Goal: Information Seeking & Learning: Find specific page/section

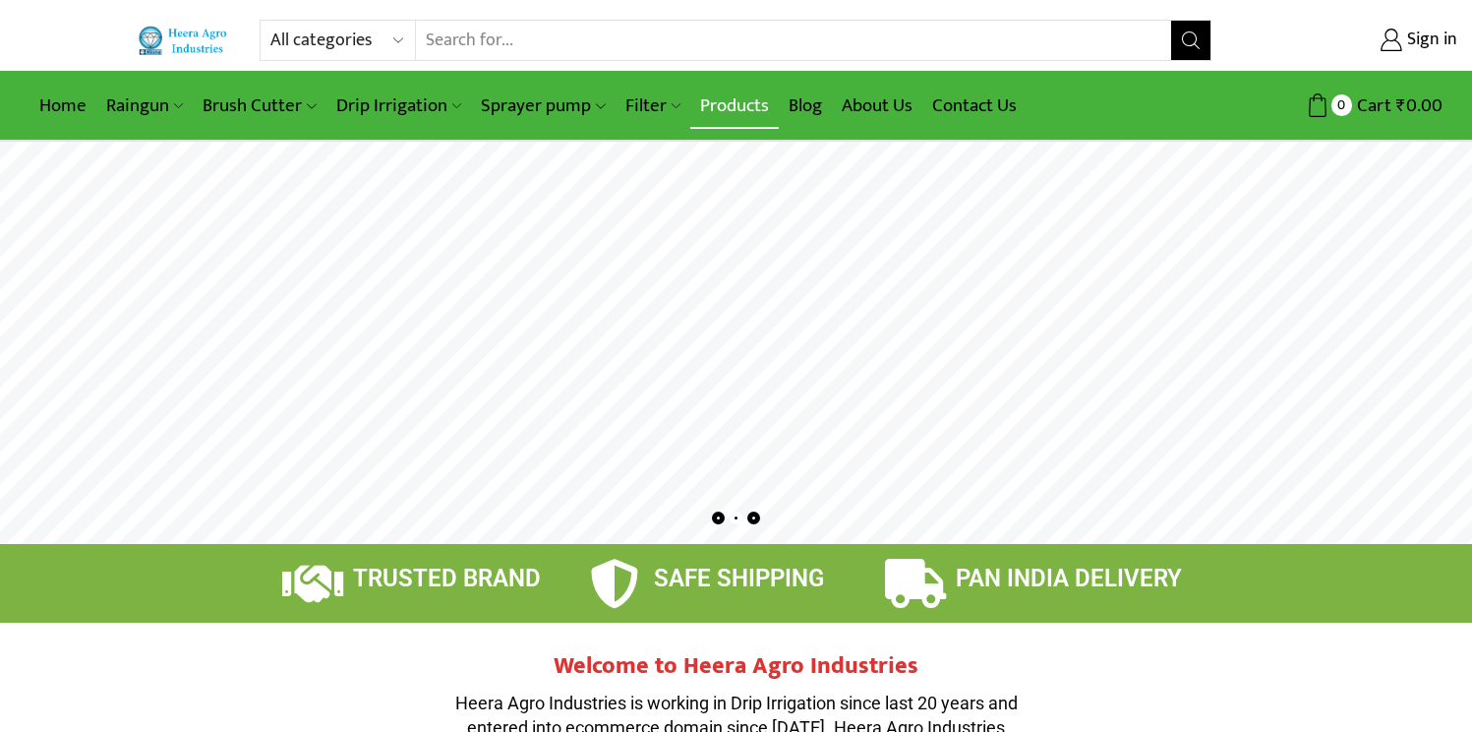
click at [737, 108] on link "Products" at bounding box center [734, 106] width 89 height 46
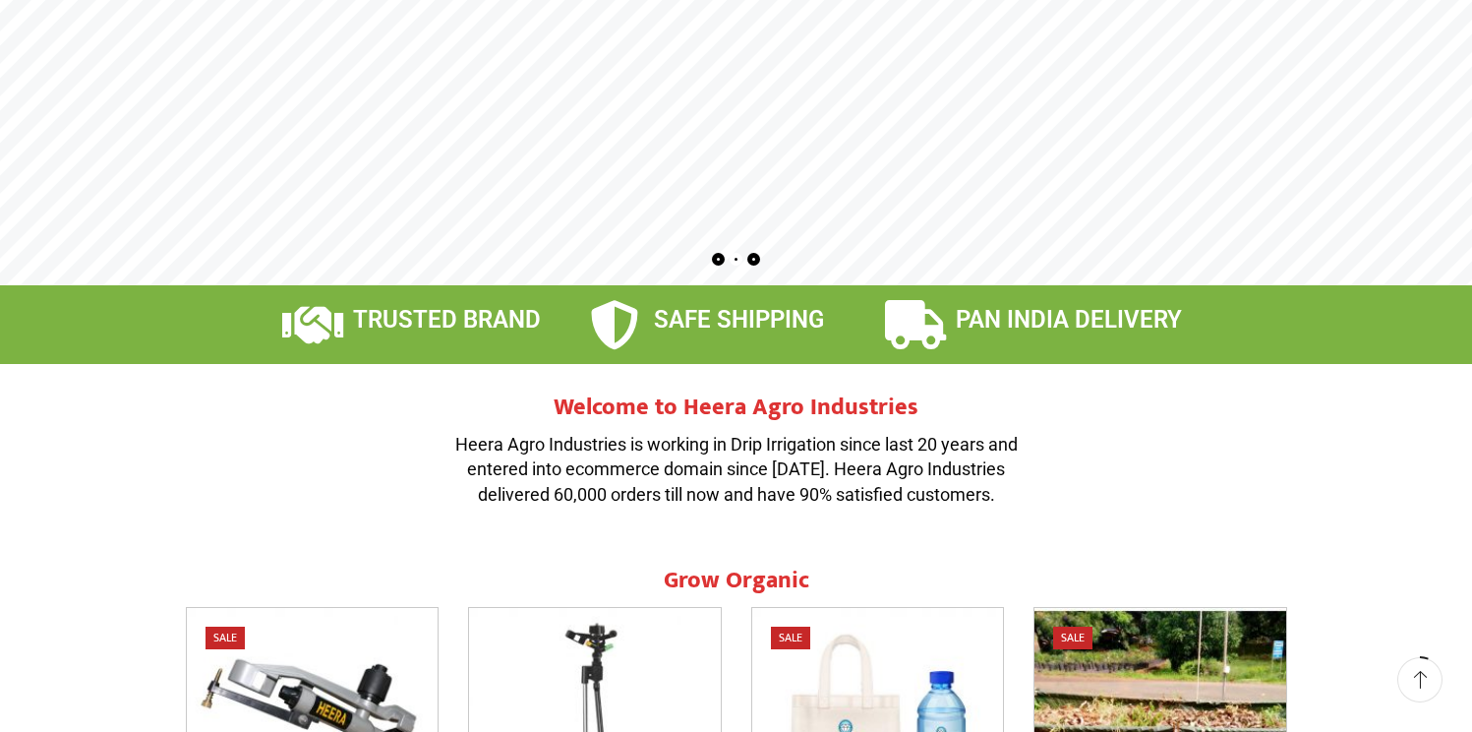
scroll to position [306, 0]
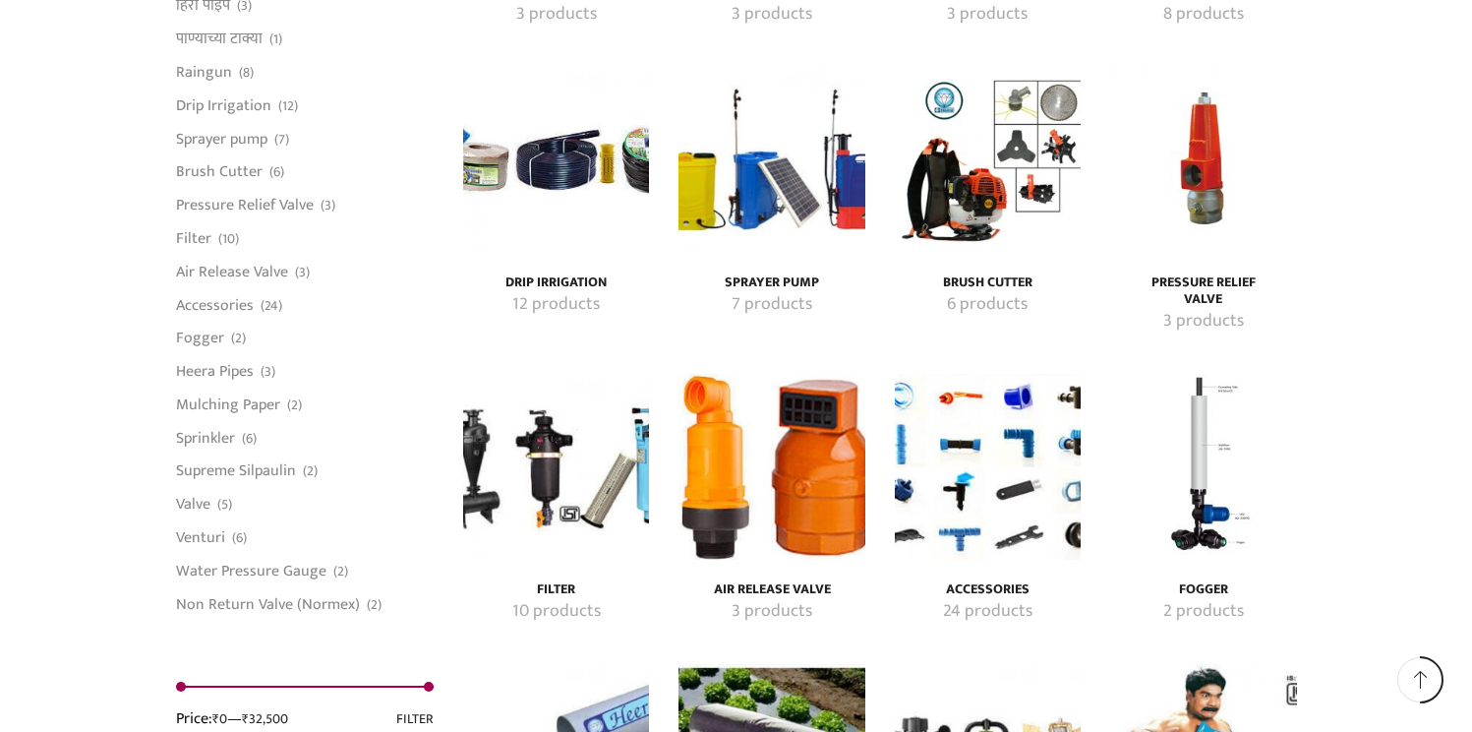
scroll to position [3090, 0]
click at [248, 404] on link "Mulching Paper" at bounding box center [228, 404] width 104 height 33
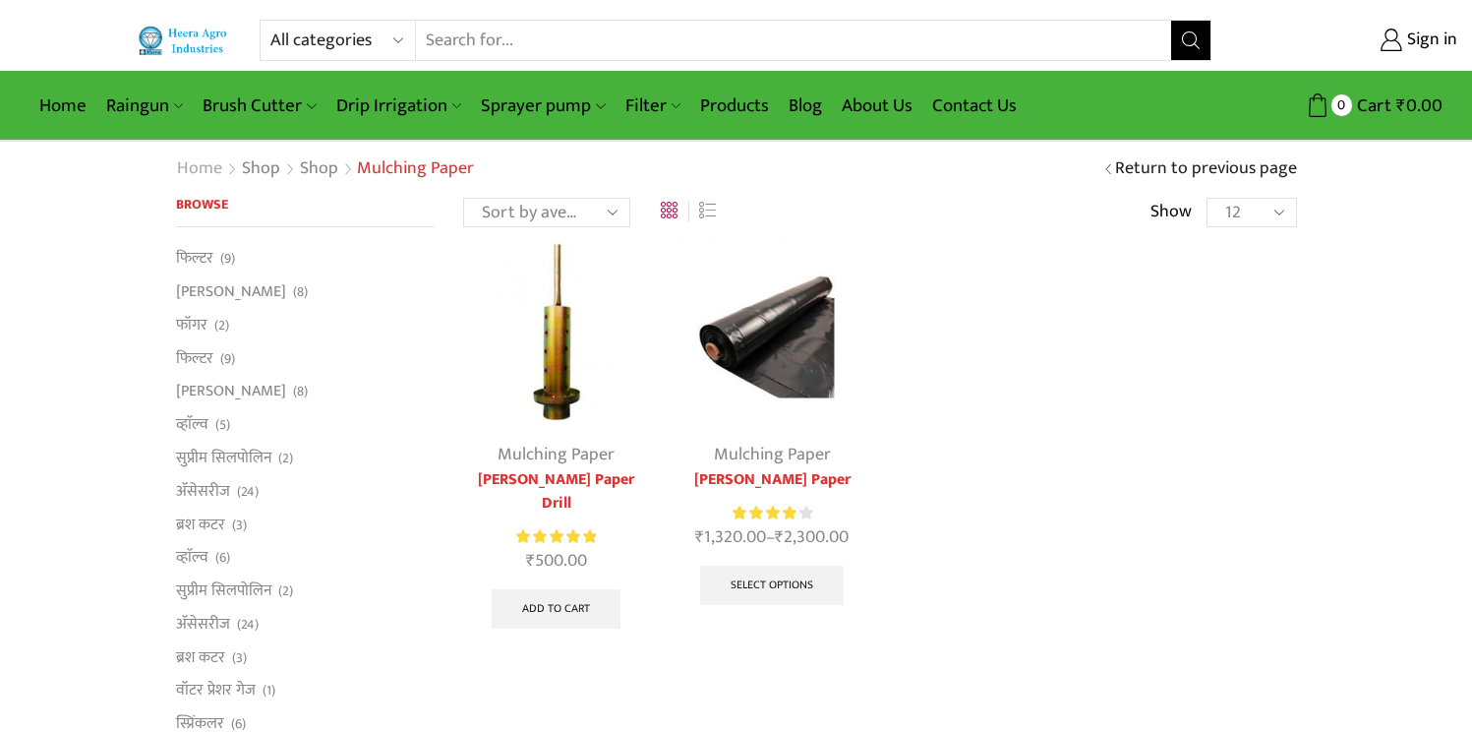
click at [199, 164] on link "Home" at bounding box center [199, 169] width 47 height 26
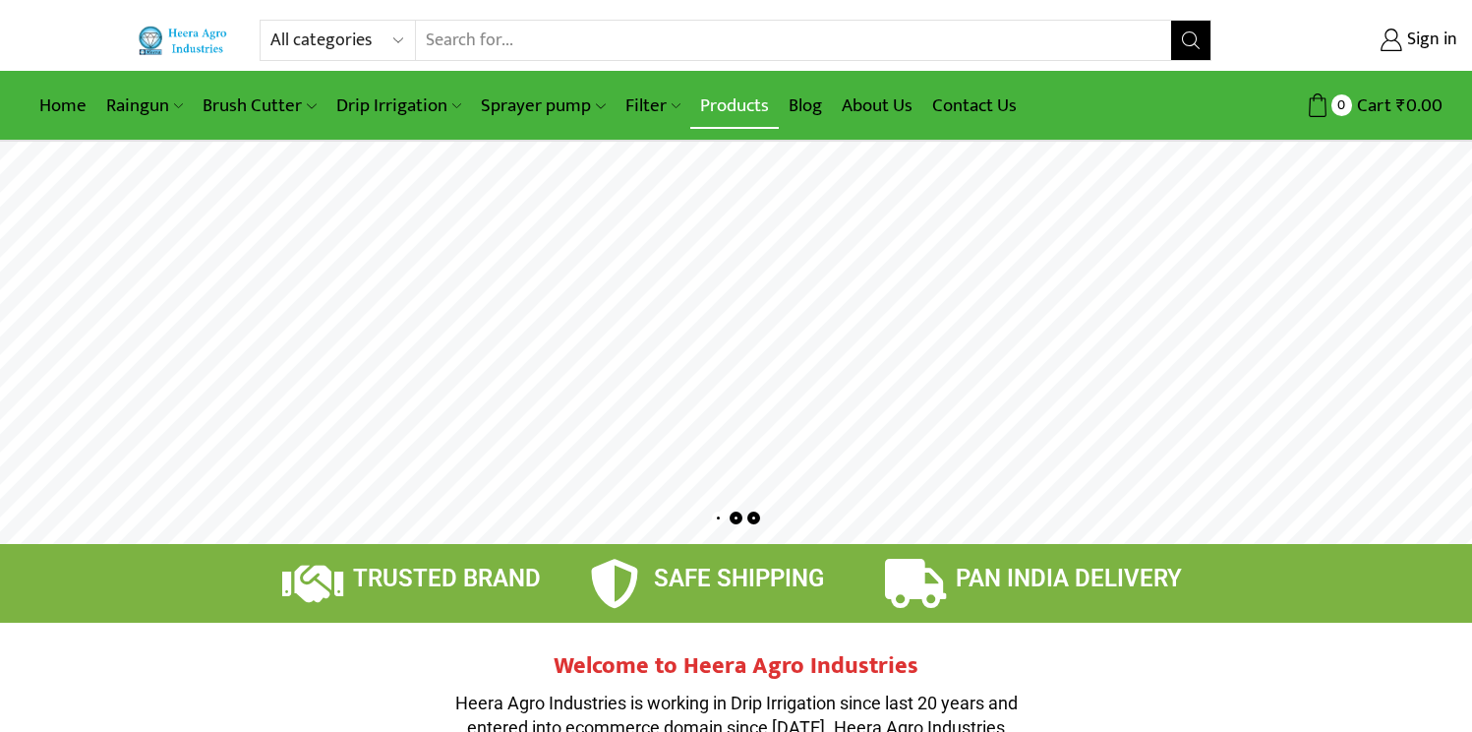
click at [728, 111] on link "Products" at bounding box center [734, 106] width 89 height 46
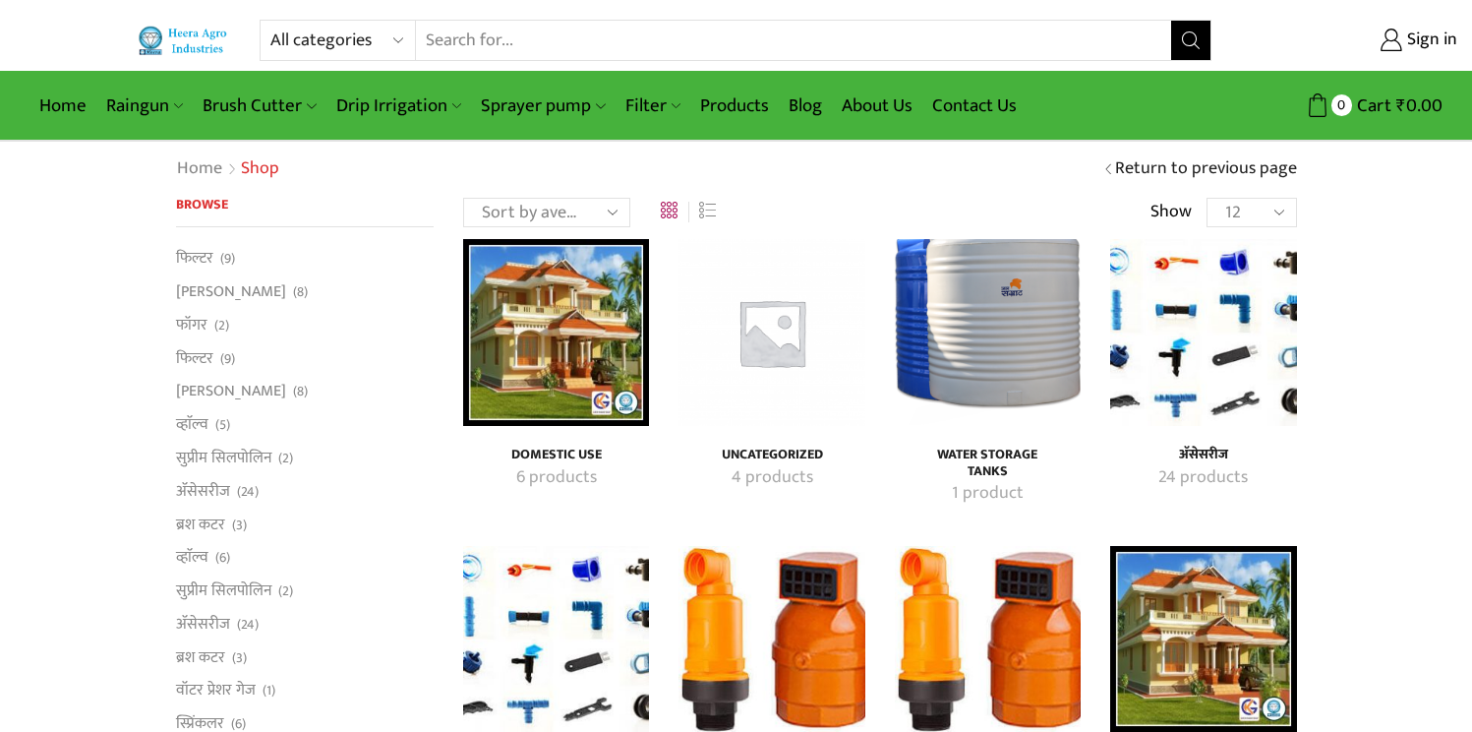
click at [488, 30] on input "Search input" at bounding box center [794, 40] width 756 height 39
type input "weed"
click at [1171, 21] on button "Search" at bounding box center [1190, 40] width 39 height 39
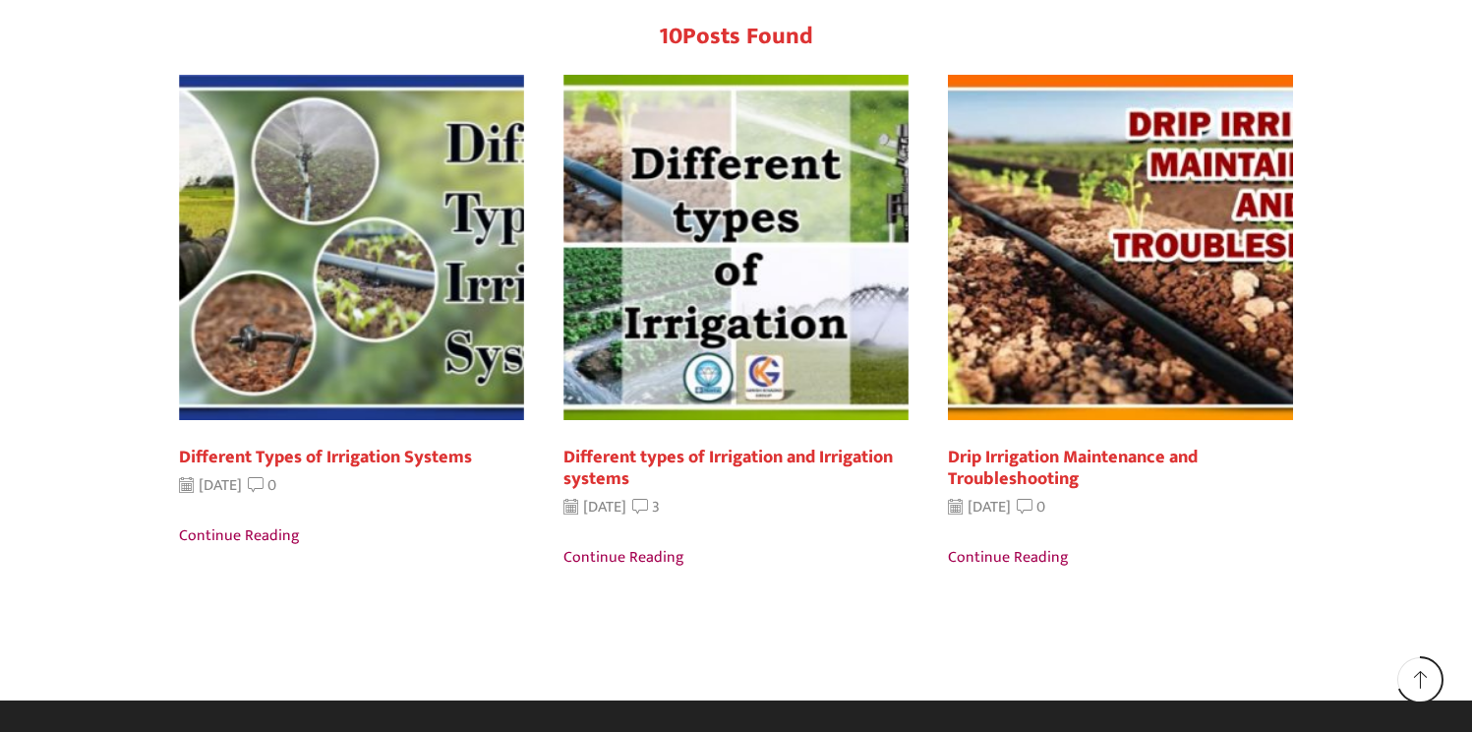
scroll to position [508, 0]
